Goal: Complete application form

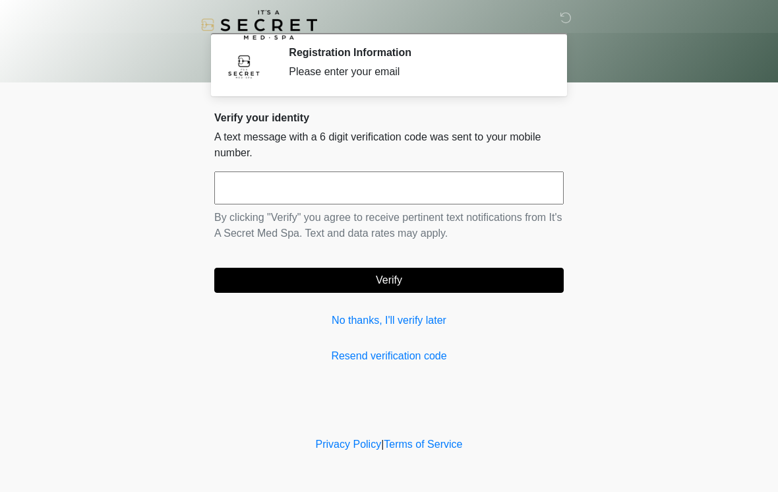
click at [503, 190] on input "text" at bounding box center [388, 187] width 349 height 33
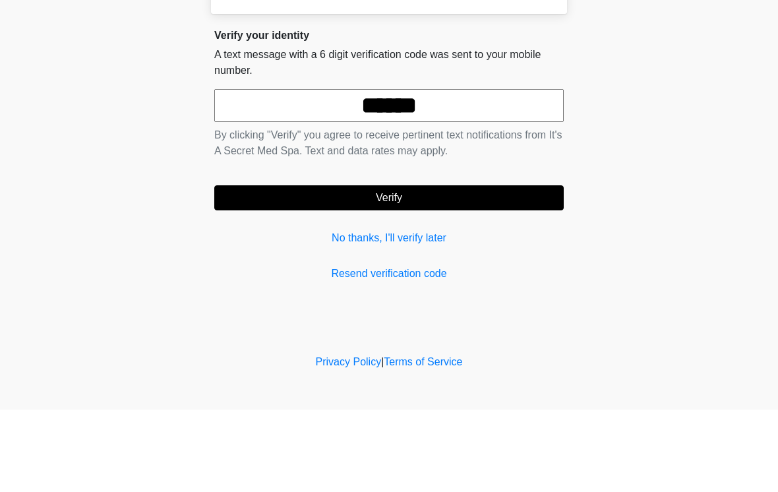
type input "******"
click at [362, 268] on button "Verify" at bounding box center [388, 280] width 349 height 25
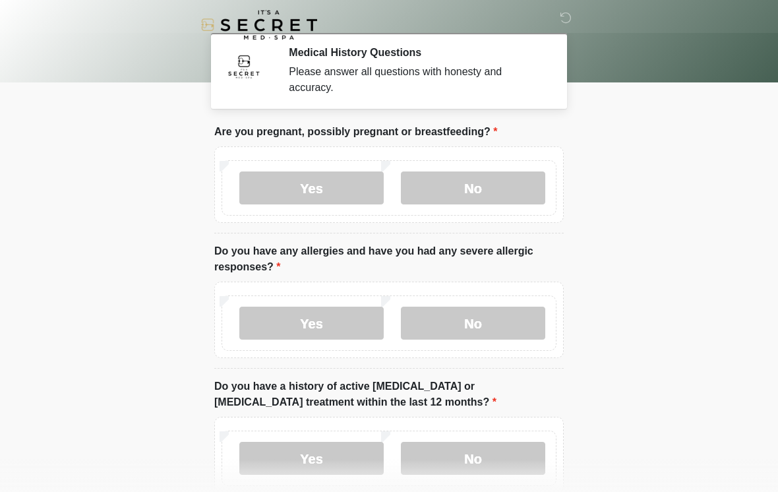
click at [493, 191] on label "No" at bounding box center [473, 187] width 144 height 33
click at [477, 318] on label "No" at bounding box center [473, 322] width 144 height 33
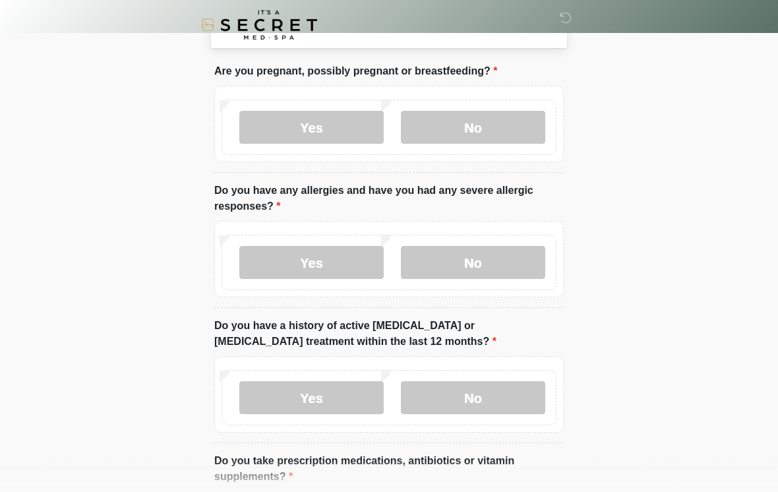
scroll to position [109, 0]
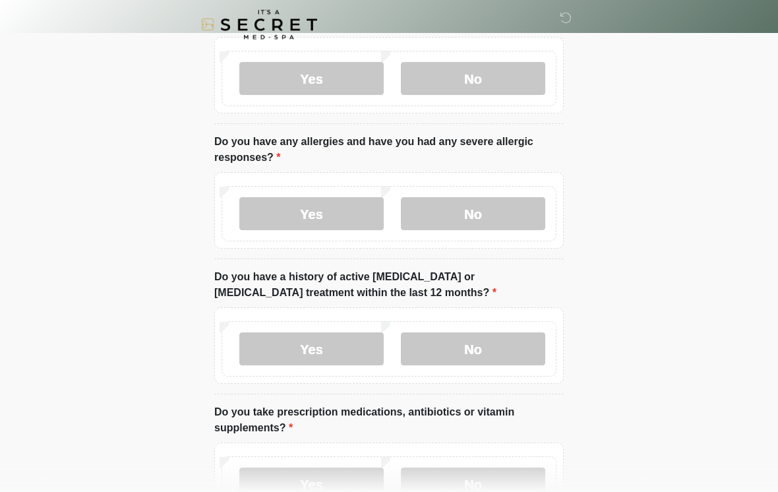
click at [496, 340] on label "No" at bounding box center [473, 349] width 144 height 33
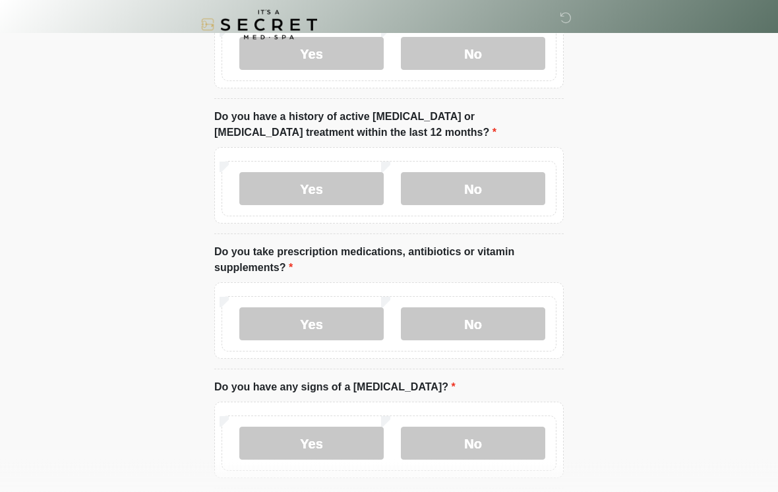
click at [486, 308] on label "No" at bounding box center [473, 324] width 144 height 33
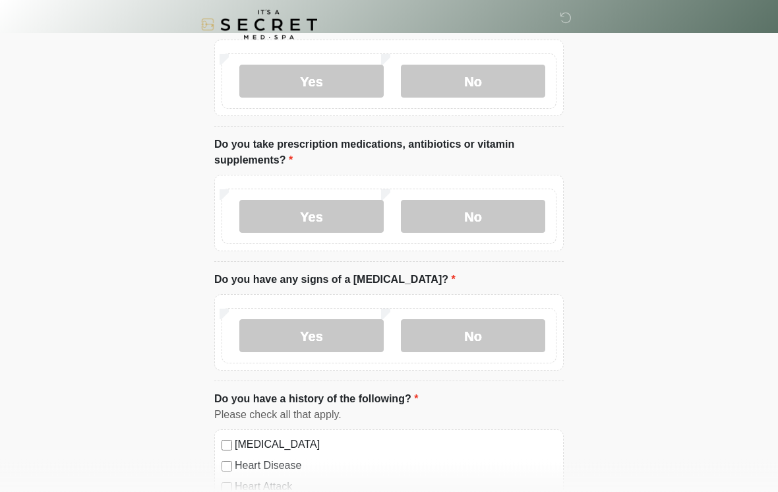
scroll to position [377, 0]
click at [477, 326] on label "No" at bounding box center [473, 335] width 144 height 33
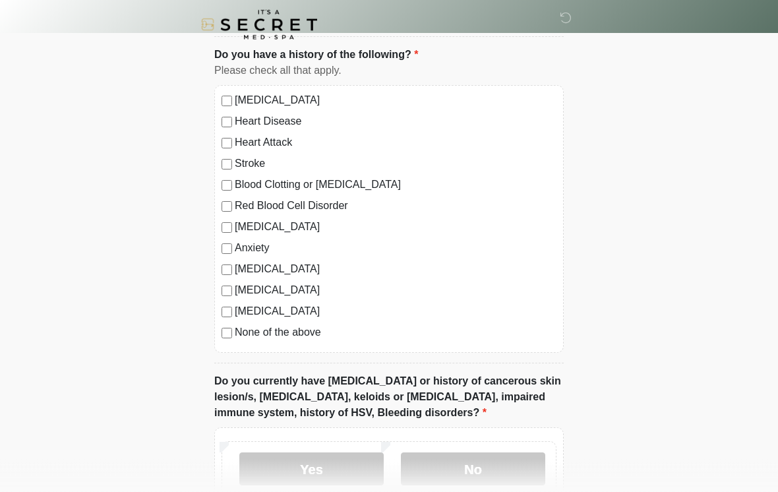
scroll to position [721, 0]
click at [308, 335] on label "None of the above" at bounding box center [396, 332] width 322 height 16
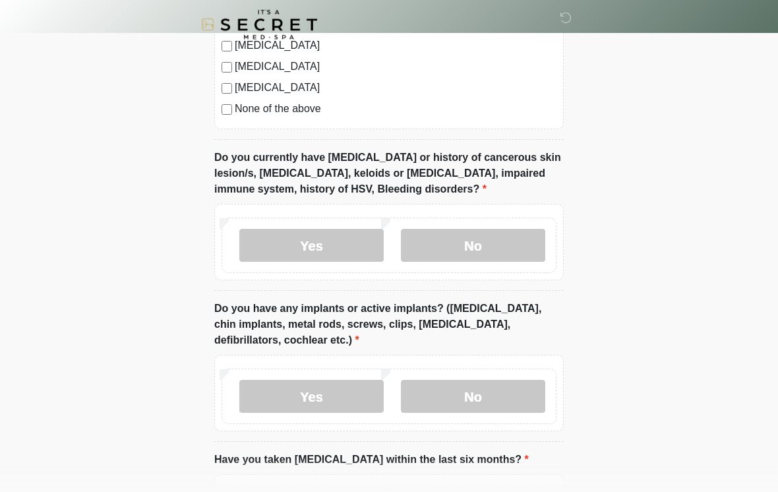
click at [508, 245] on label "No" at bounding box center [473, 245] width 144 height 33
click at [459, 389] on label "No" at bounding box center [473, 396] width 144 height 33
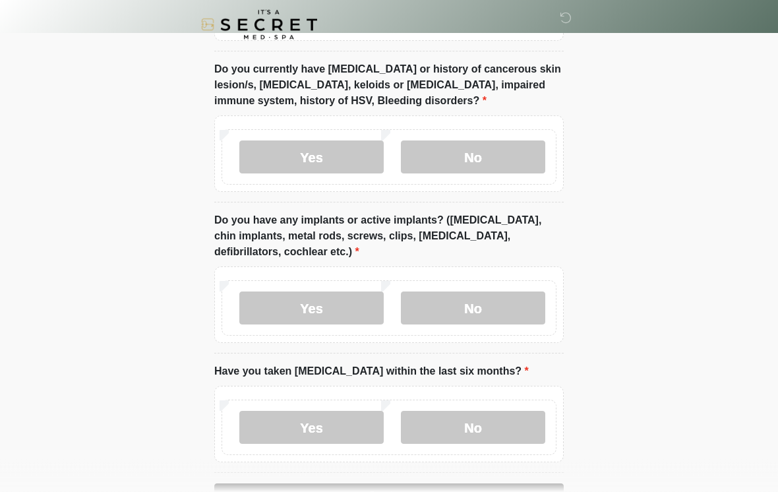
scroll to position [1097, 0]
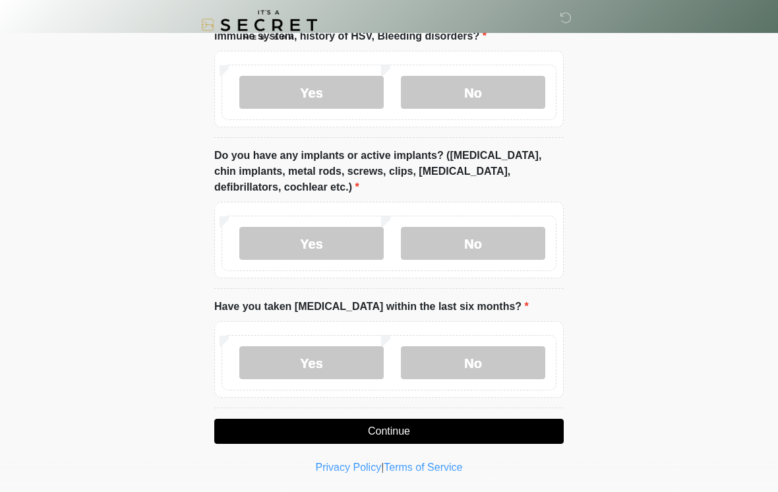
click at [462, 356] on label "No" at bounding box center [473, 362] width 144 height 33
click at [436, 418] on button "Continue" at bounding box center [388, 430] width 349 height 25
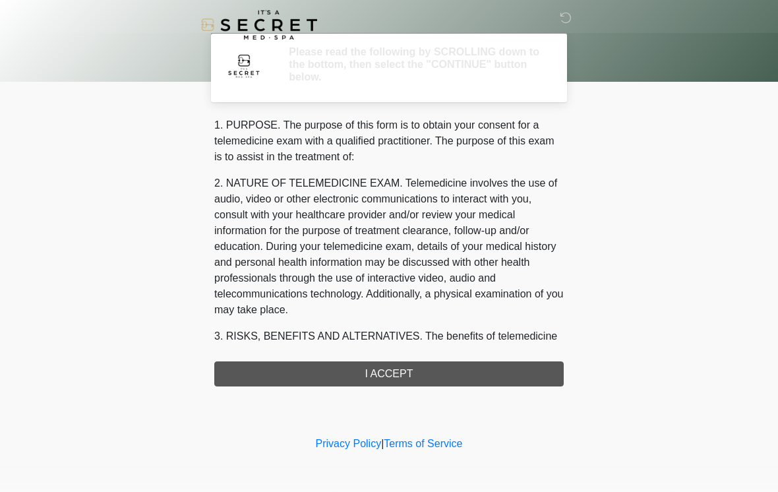
scroll to position [0, 0]
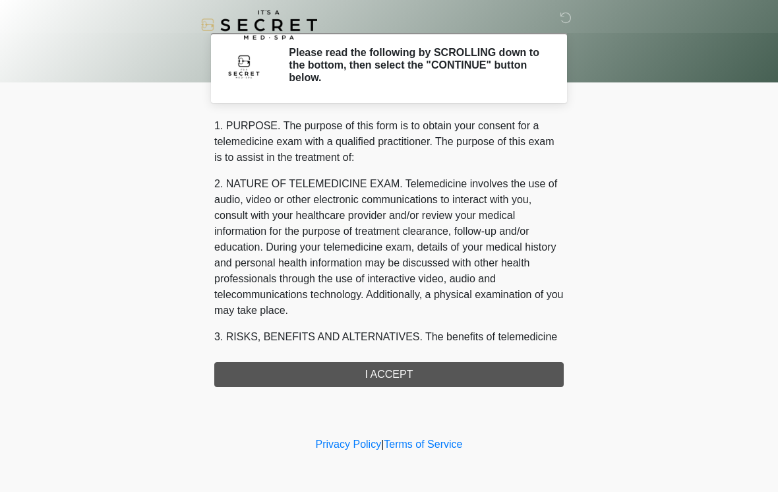
click at [432, 368] on div "1. PURPOSE. The purpose of this form is to obtain your consent for a telemedici…" at bounding box center [388, 252] width 349 height 269
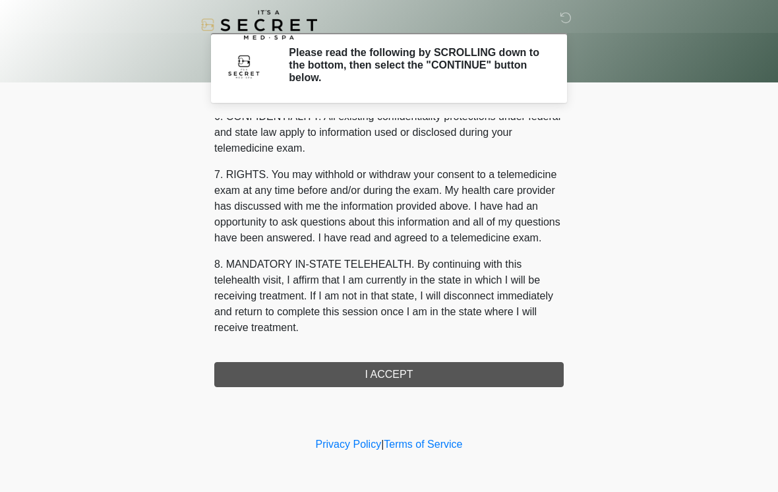
click at [417, 378] on div "1. PURPOSE. The purpose of this form is to obtain your consent for a telemedici…" at bounding box center [388, 252] width 349 height 269
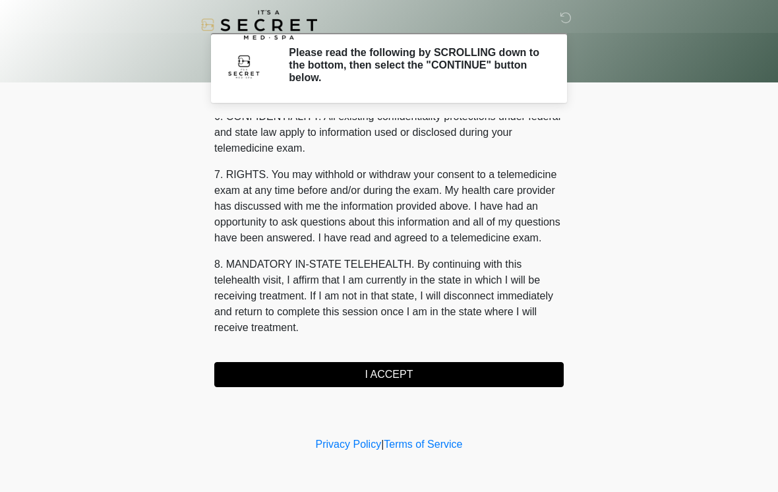
click at [415, 373] on button "I ACCEPT" at bounding box center [388, 374] width 349 height 25
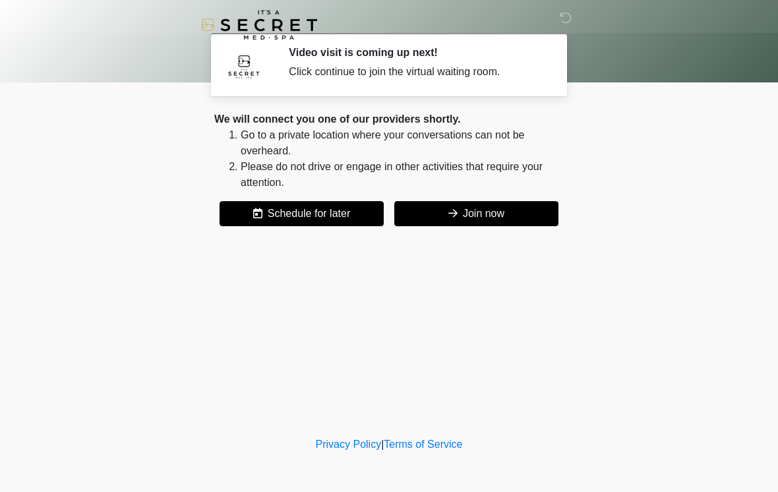
click at [502, 212] on button "Join now" at bounding box center [476, 213] width 164 height 25
